Goal: Transaction & Acquisition: Obtain resource

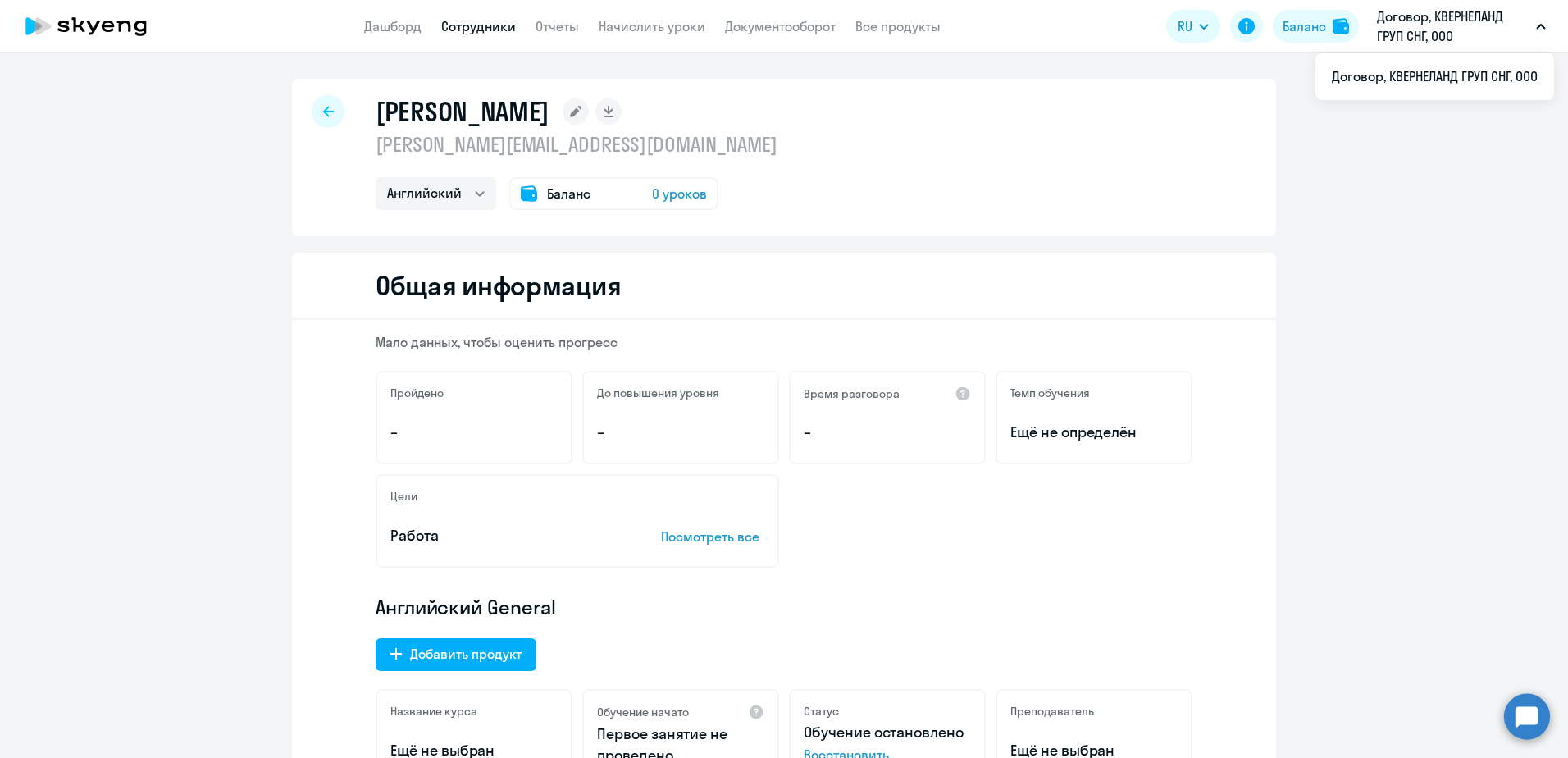
select select "english"
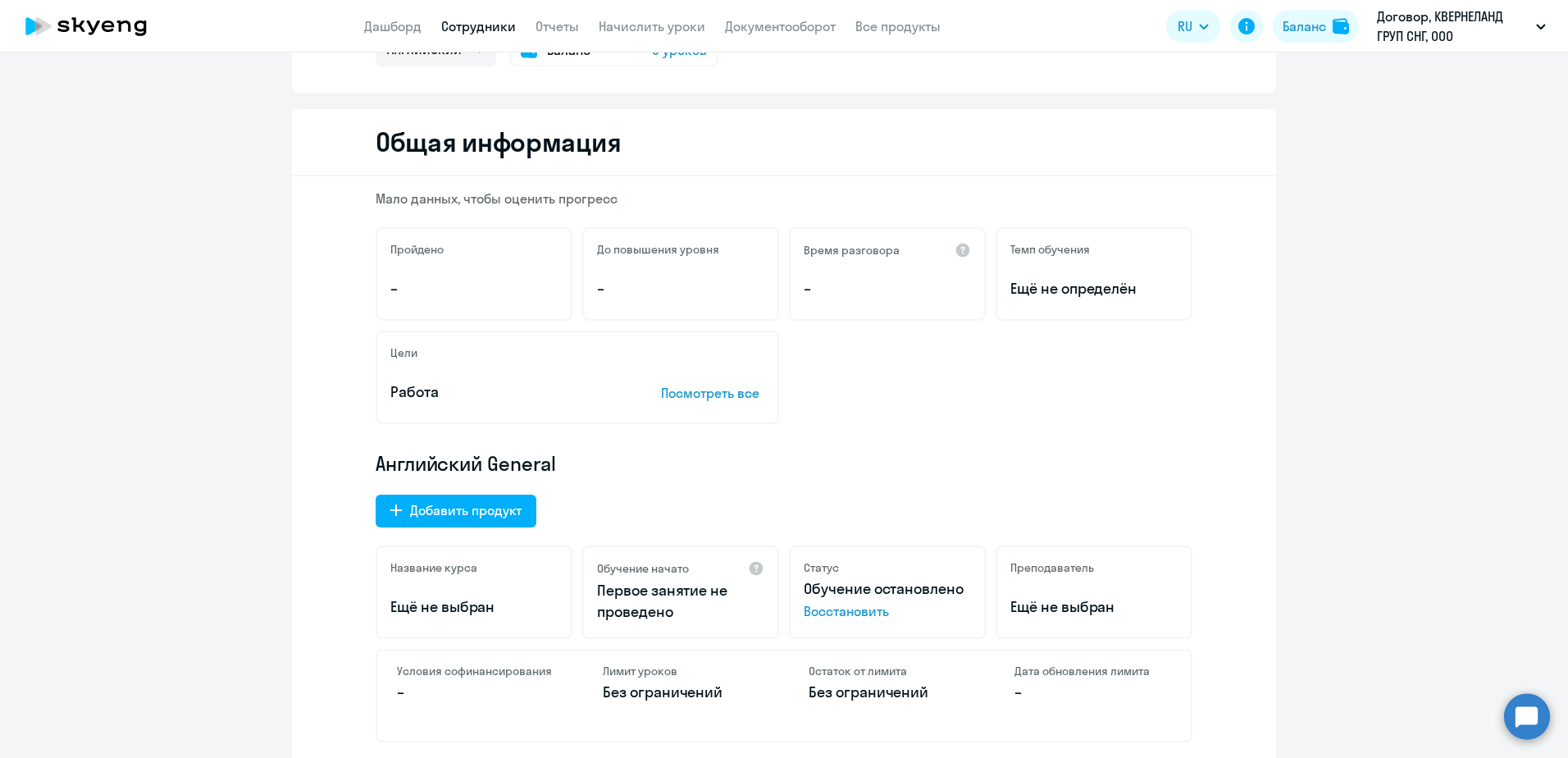
scroll to position [328, 0]
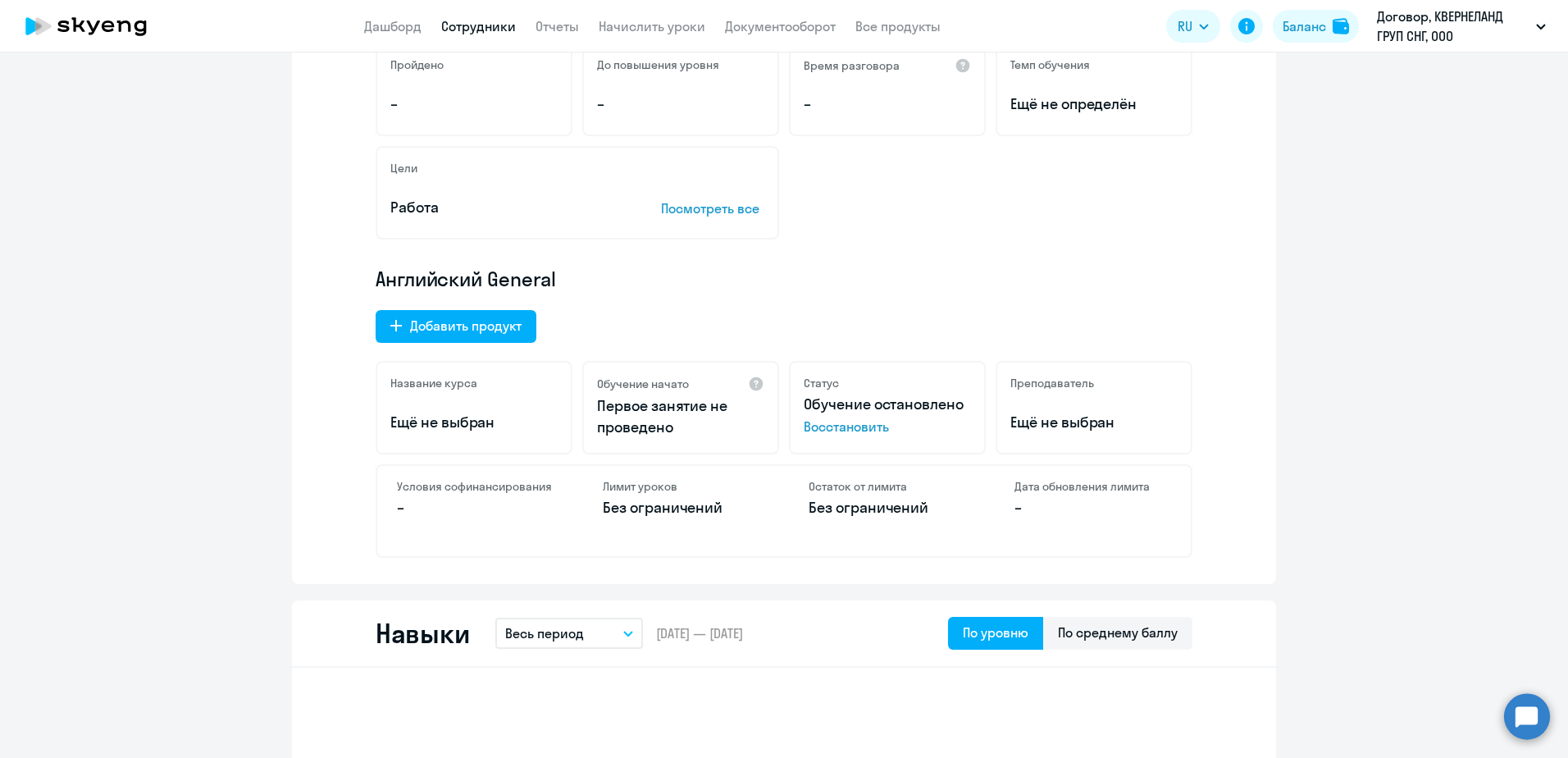
click at [852, 430] on span "Восстановить" at bounding box center [887, 427] width 167 height 20
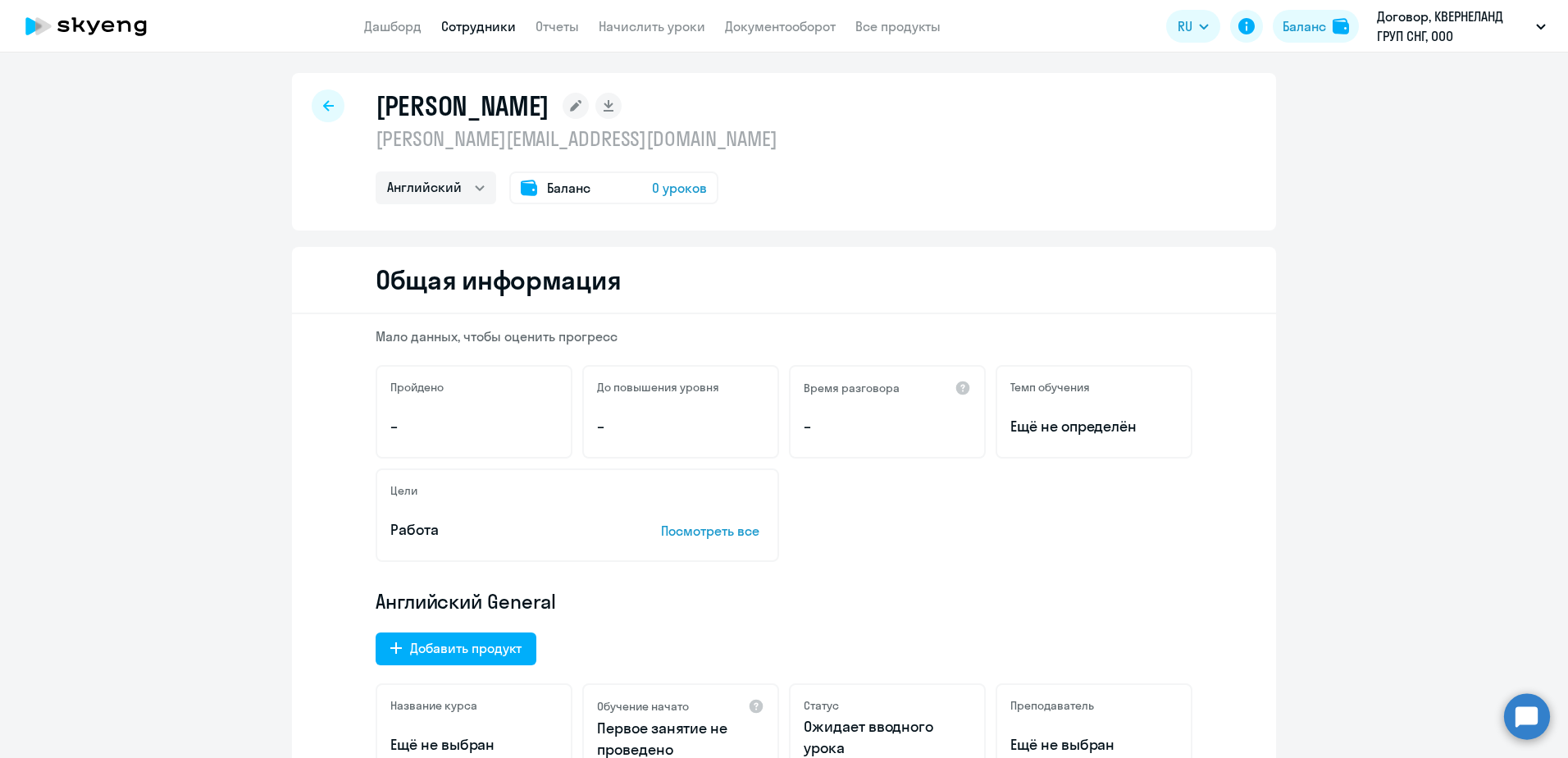
scroll to position [0, 0]
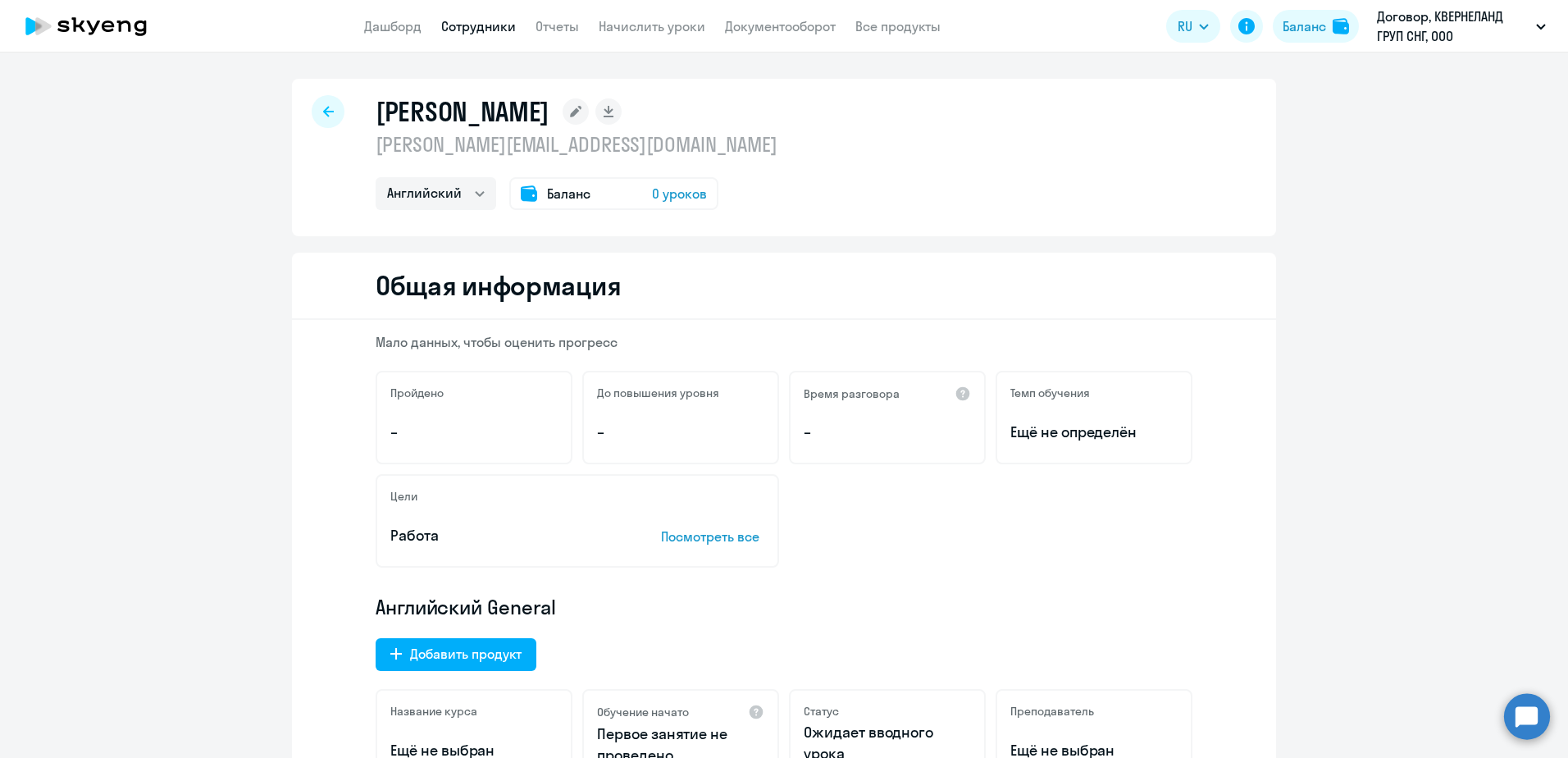
click at [672, 191] on span "0 уроков" at bounding box center [679, 194] width 55 height 20
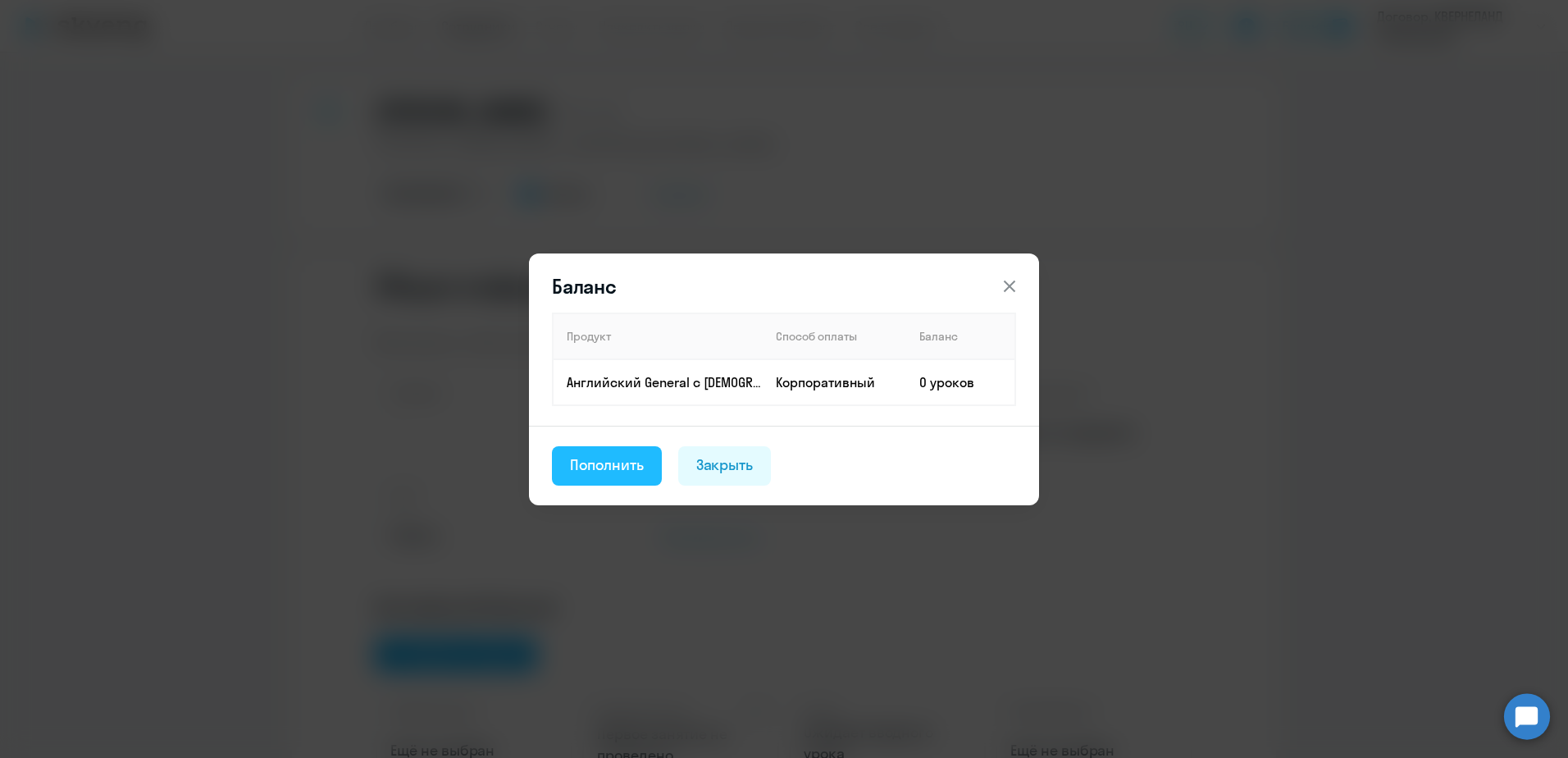
click at [609, 463] on div "Пополнить" at bounding box center [607, 465] width 74 height 22
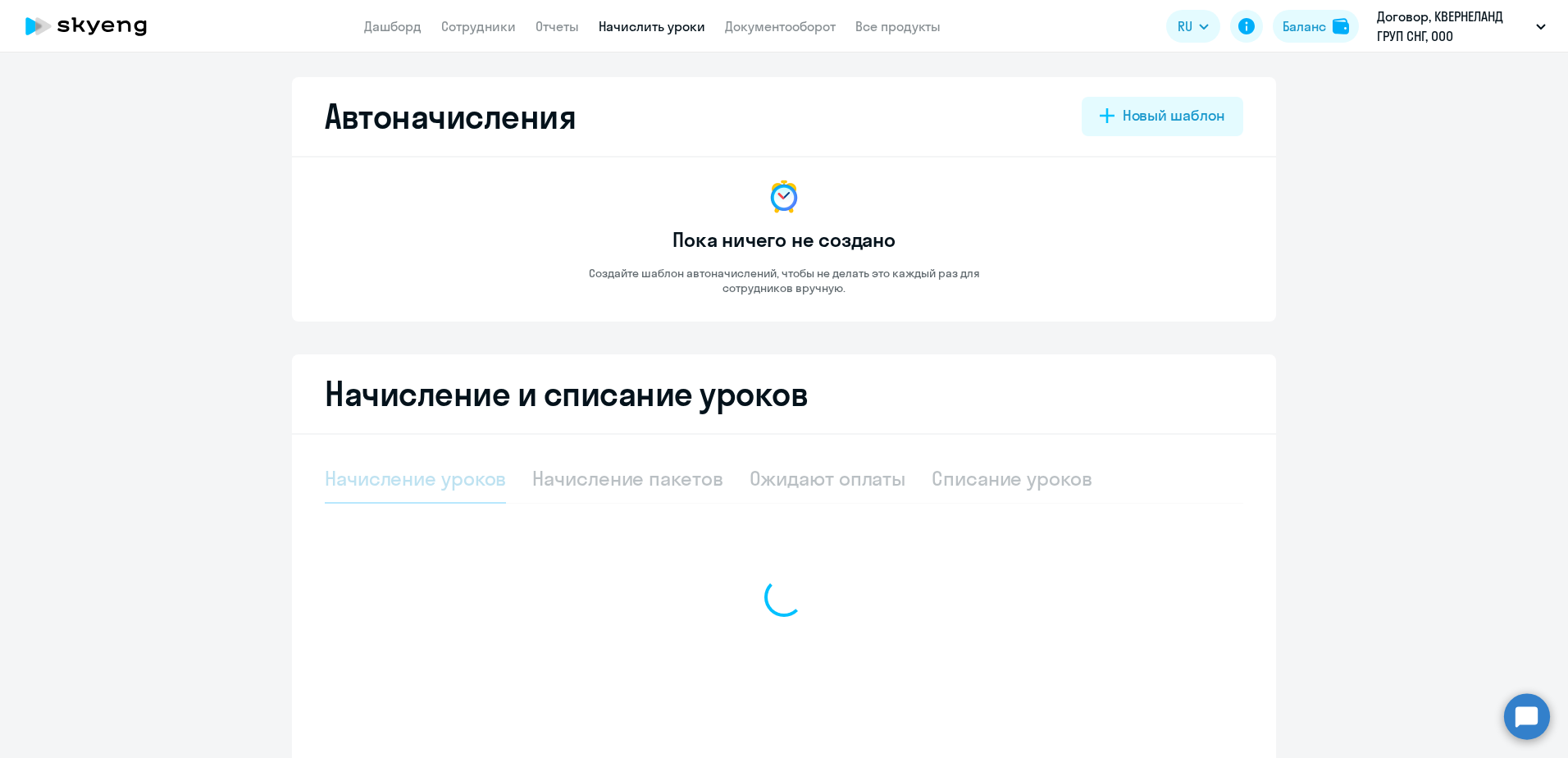
select select "10"
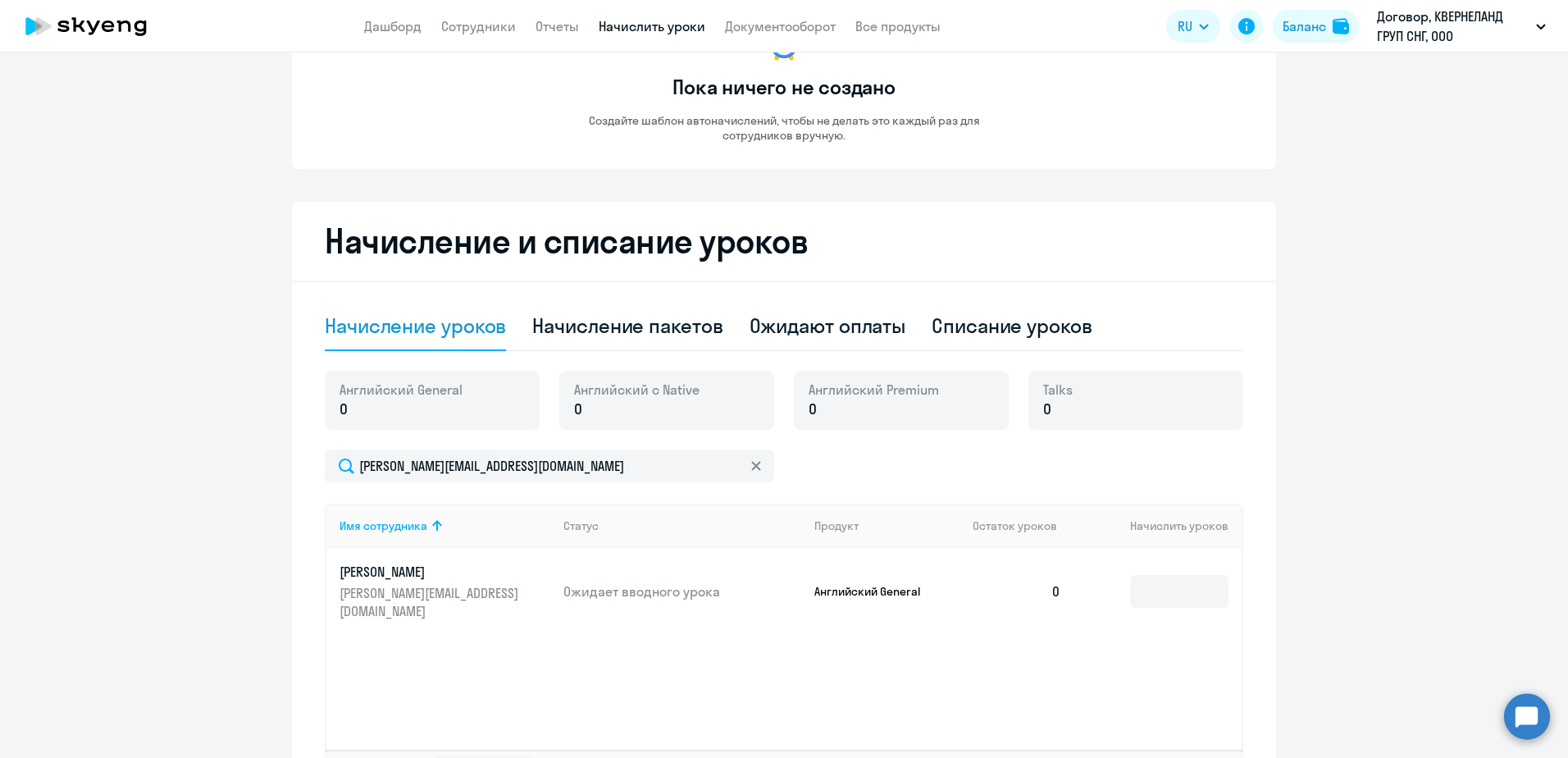
scroll to position [164, 0]
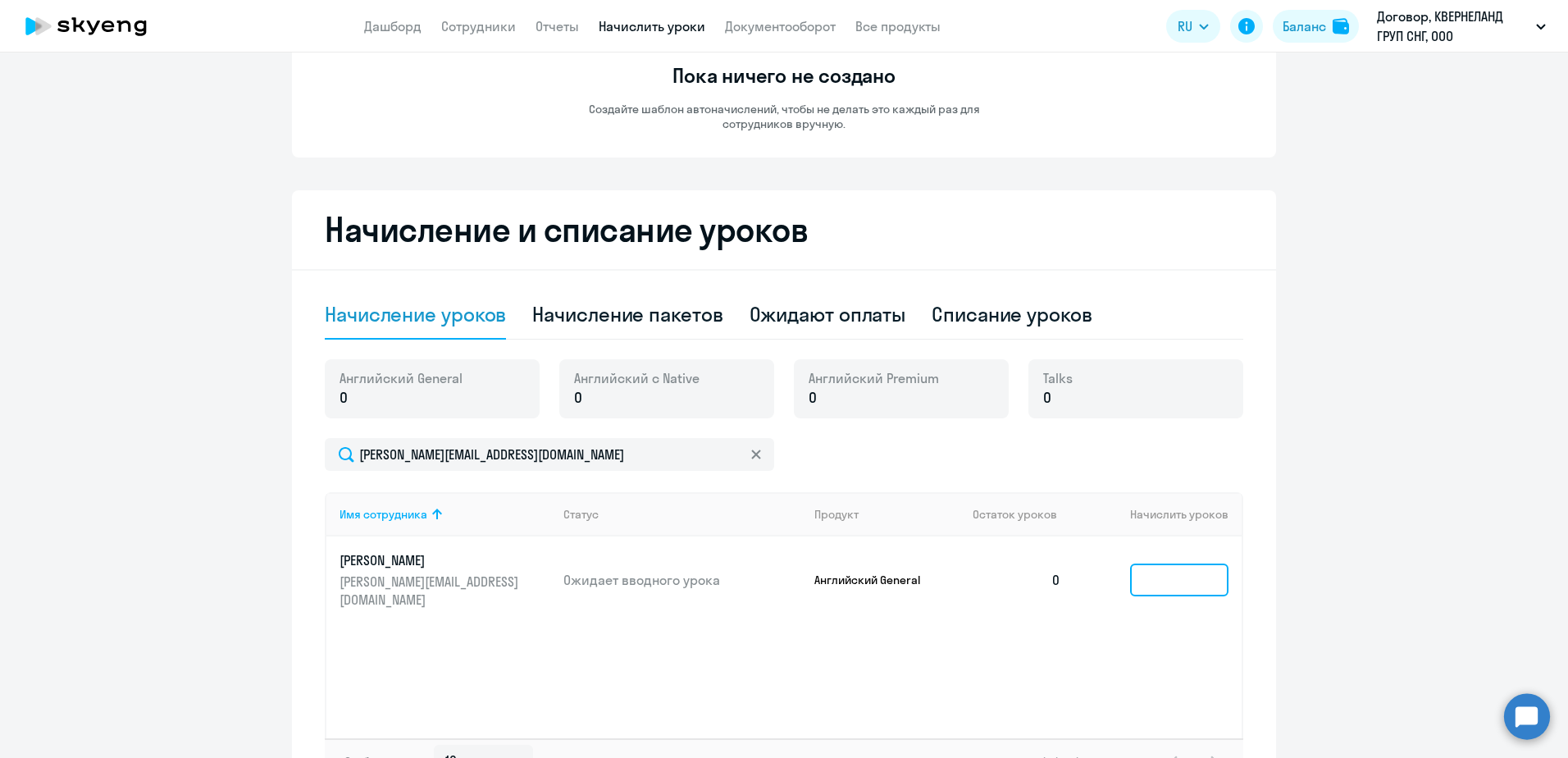
click at [1195, 564] on input at bounding box center [1179, 580] width 98 height 33
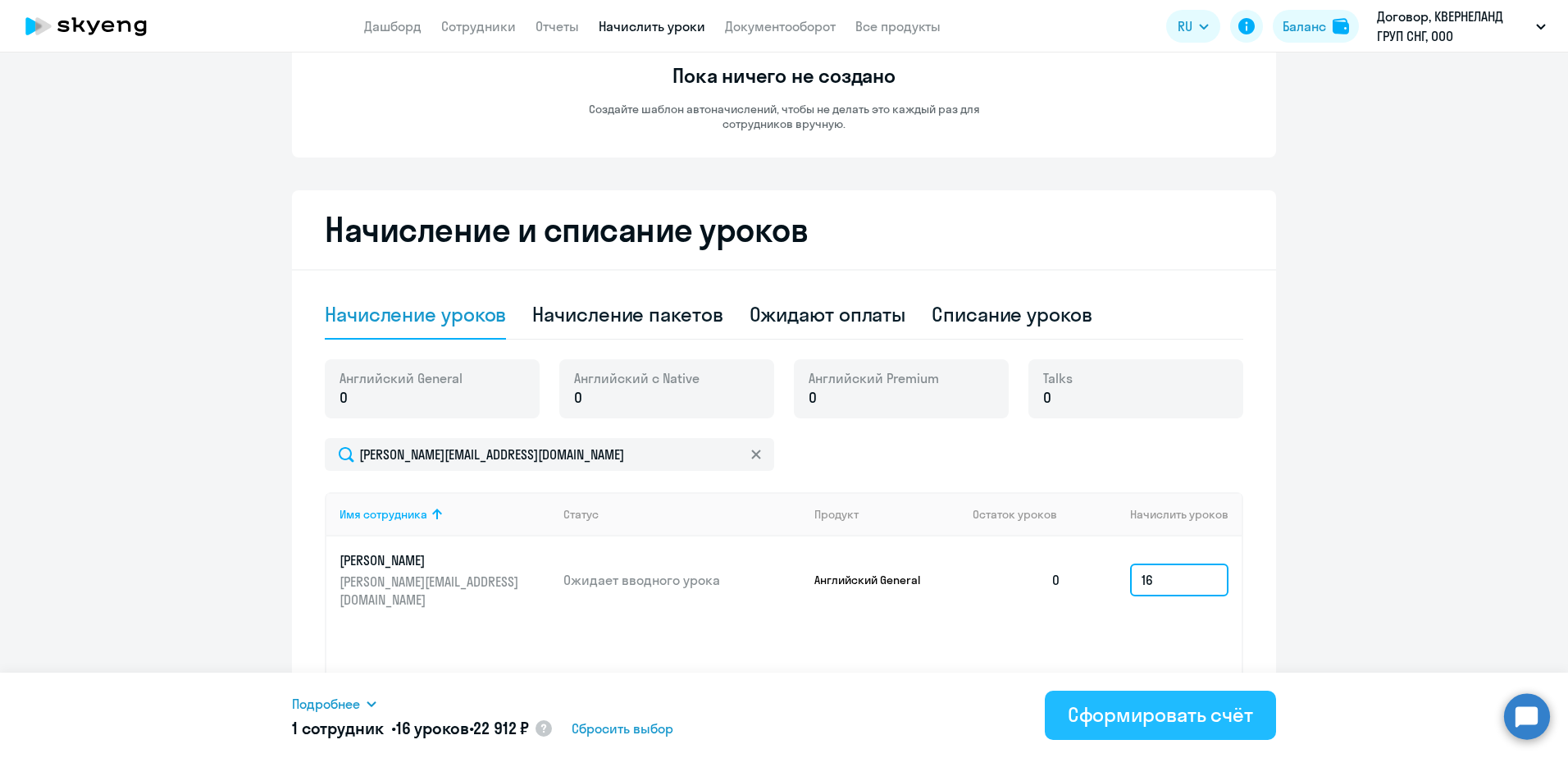
type input "16"
click at [1209, 709] on div "Сформировать счёт" at bounding box center [1160, 715] width 185 height 26
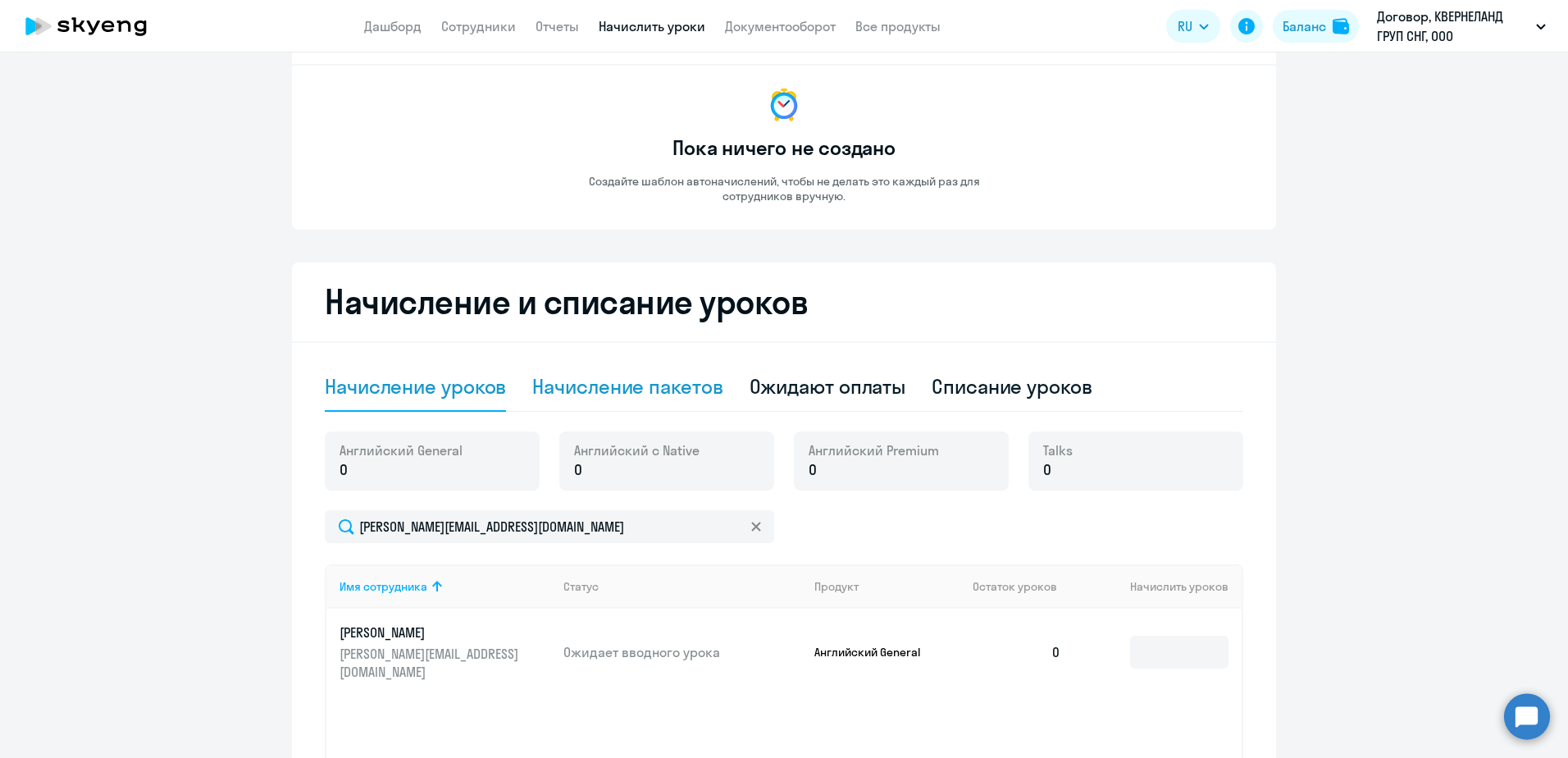
scroll to position [0, 0]
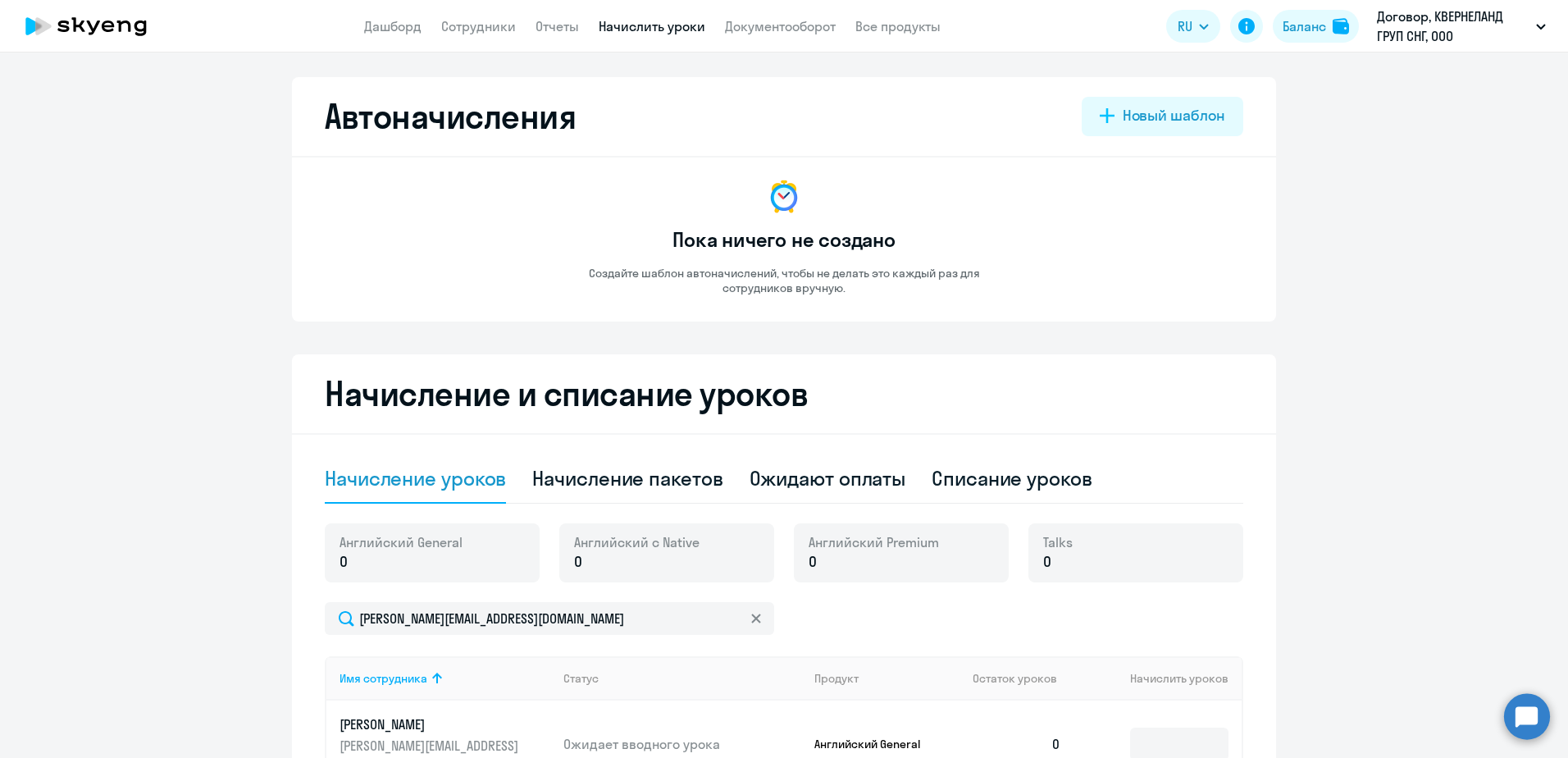
click at [804, 15] on app-header "Дашборд Сотрудники Отчеты Начислить уроки Документооборот Все продукты Дашборд …" at bounding box center [784, 26] width 1568 height 53
click at [813, 29] on link "Документооборот" at bounding box center [780, 25] width 110 height 16
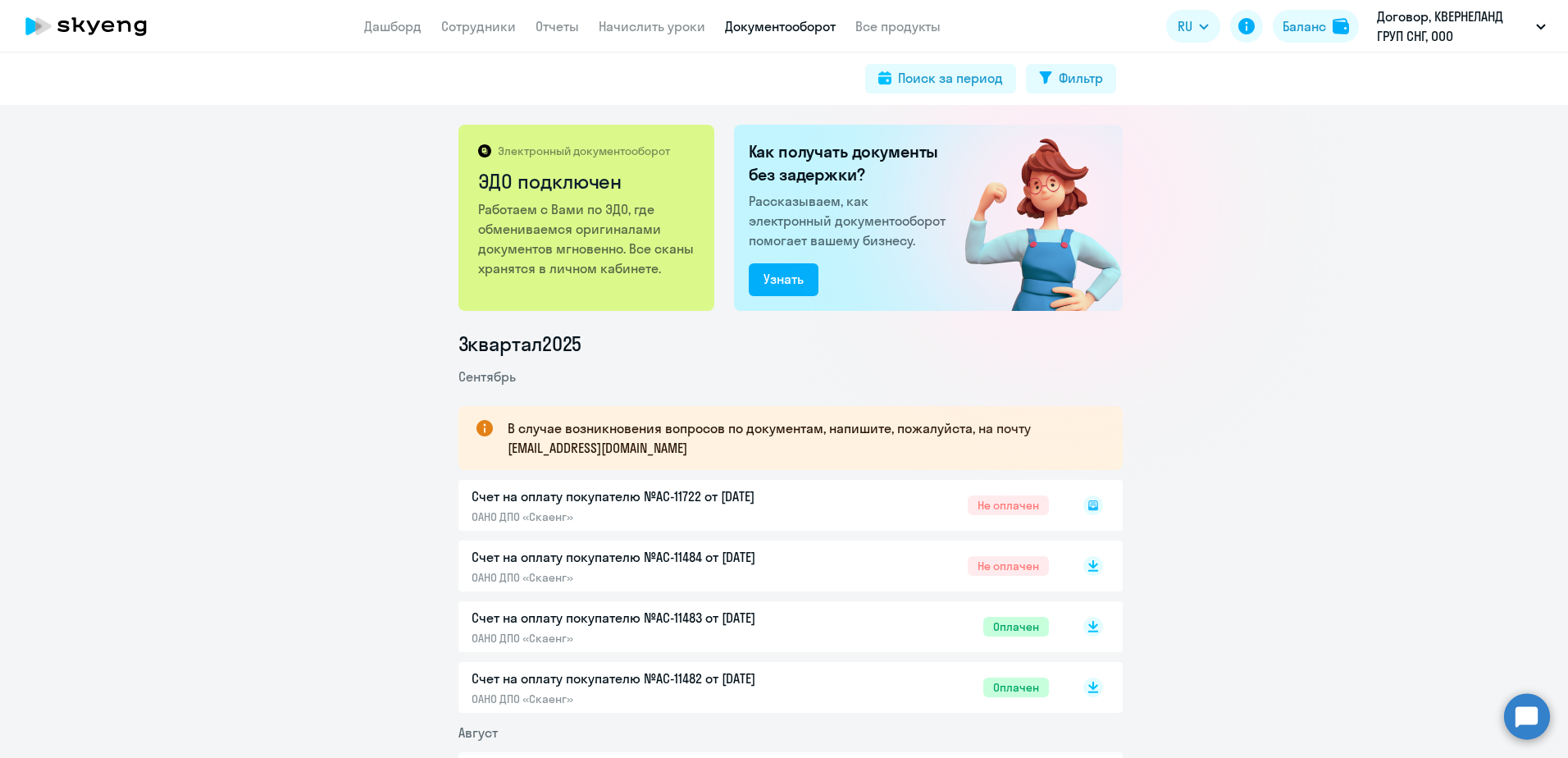
click at [666, 499] on div "Счет на оплату покупателю №AC-11722 от 25.09.2025 ОАНО ДПО «Скаенг» Не оплачен" at bounding box center [791, 506] width 664 height 51
click at [1089, 510] on icon at bounding box center [1093, 505] width 9 height 9
click at [1085, 507] on rect at bounding box center [1093, 505] width 20 height 20
